Goal: Find specific page/section: Find specific page/section

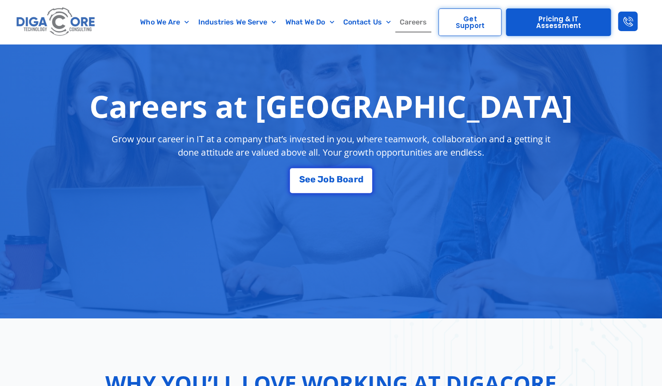
scroll to position [88, 0]
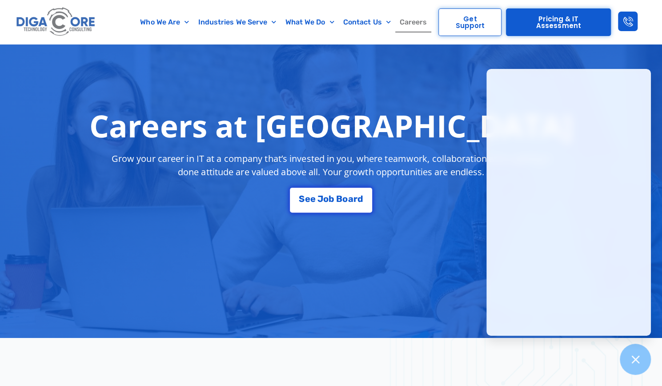
click at [413, 24] on link "Careers" at bounding box center [413, 22] width 36 height 20
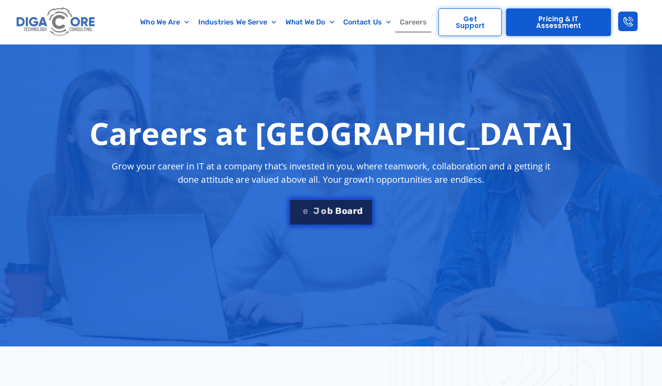
click at [337, 215] on link "S e e J [PERSON_NAME]" at bounding box center [331, 212] width 84 height 27
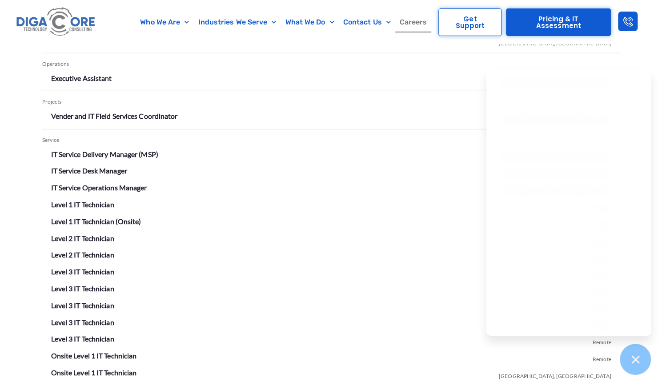
scroll to position [1578, 0]
click at [634, 360] on icon at bounding box center [635, 359] width 8 height 8
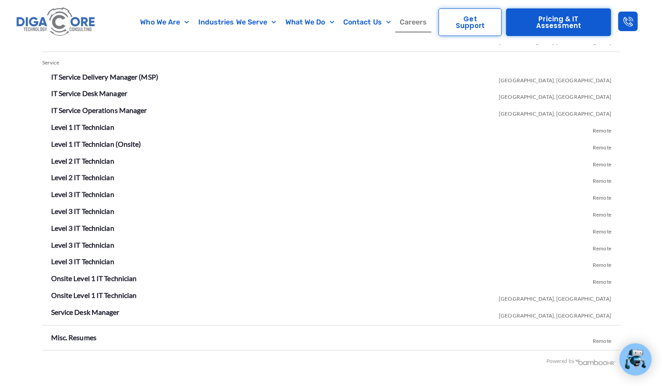
scroll to position [1655, 0]
click at [97, 127] on link "Level 1 IT Technician" at bounding box center [82, 127] width 63 height 8
